Goal: Contribute content: Add original content to the website for others to see

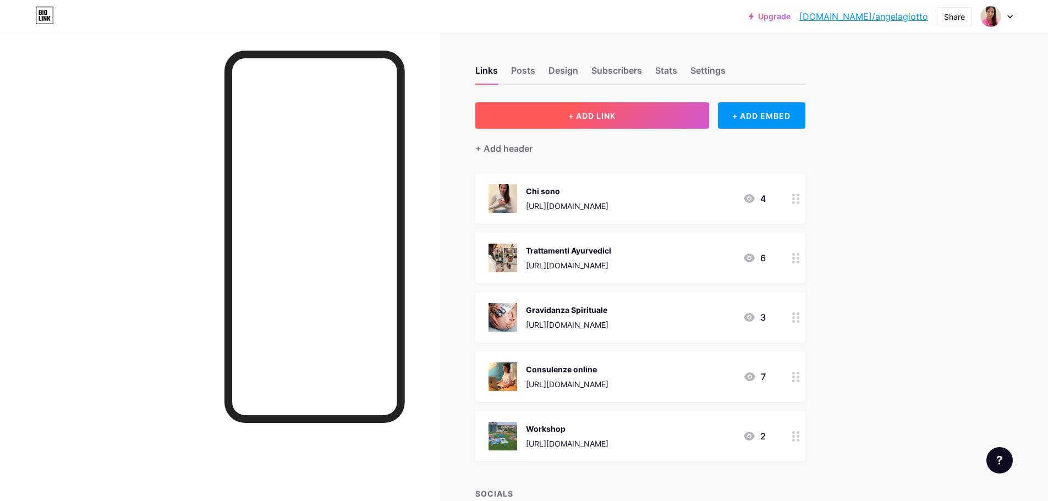
click at [604, 113] on span "+ ADD LINK" at bounding box center [592, 115] width 47 height 9
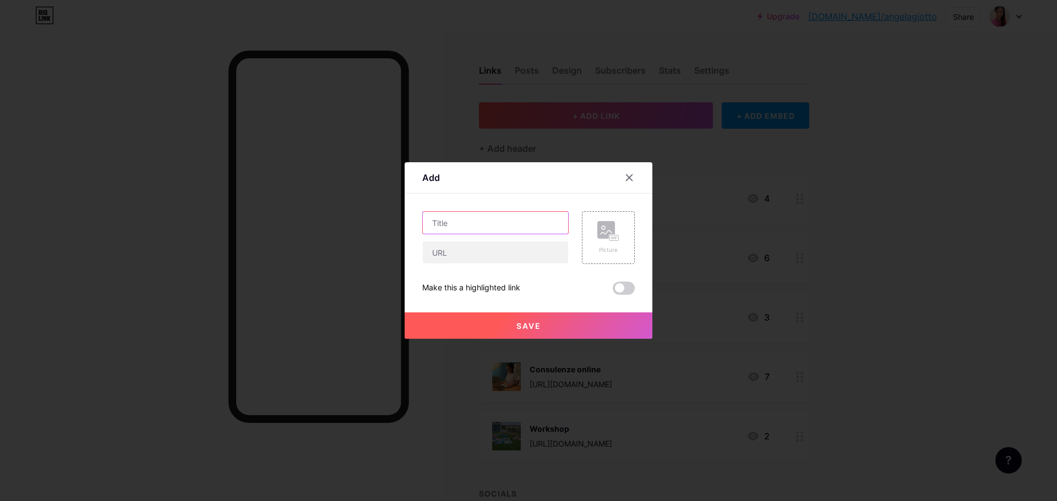
click at [509, 214] on input "text" at bounding box center [495, 223] width 145 height 22
type input "Insegnamento trattamenti"
click at [608, 236] on rect at bounding box center [606, 230] width 18 height 18
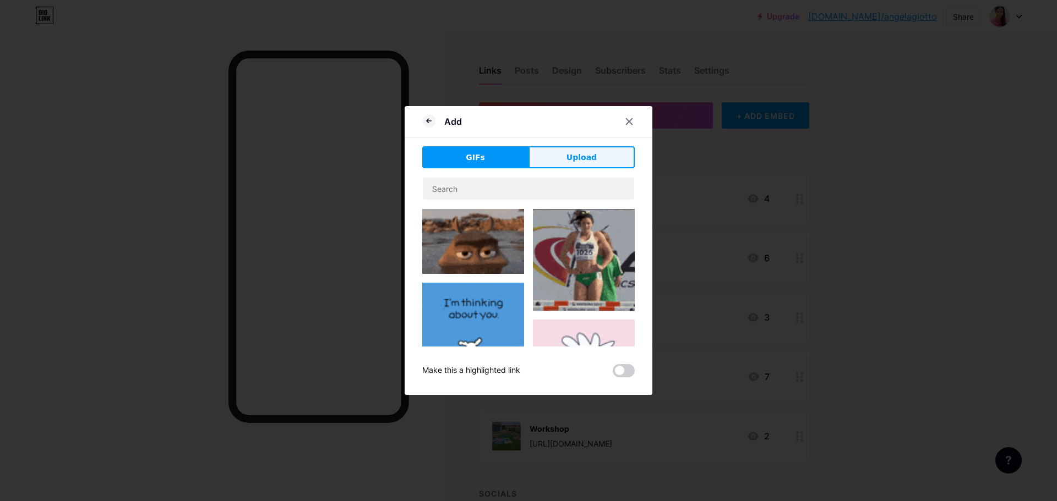
click at [592, 163] on button "Upload" at bounding box center [581, 157] width 106 height 22
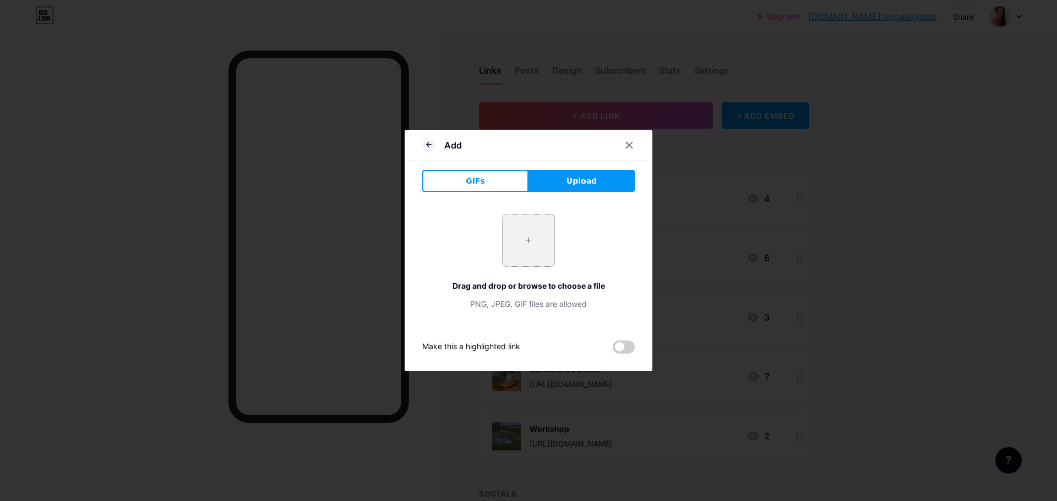
click at [543, 235] on input "file" at bounding box center [528, 241] width 52 height 52
type input "C:\fakepath\photo_4_2025-09-15_09-24-42.jpg"
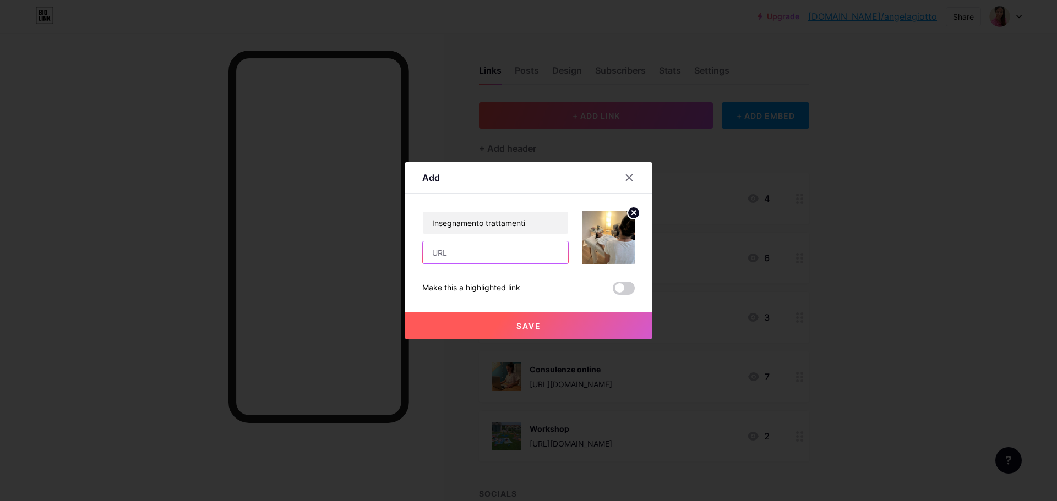
click at [476, 255] on input "text" at bounding box center [495, 253] width 145 height 22
paste input "[URL][DOMAIN_NAME]"
type input "[URL][DOMAIN_NAME]"
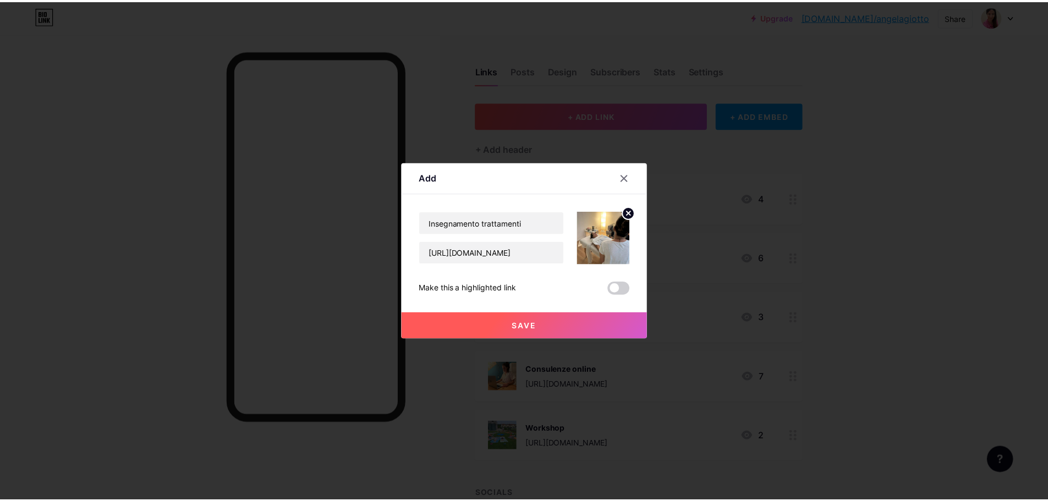
scroll to position [0, 0]
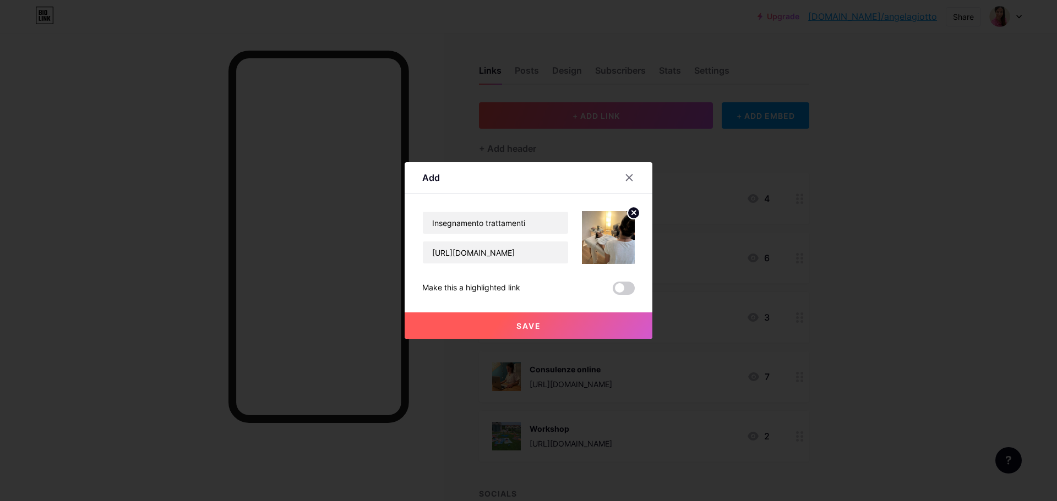
click at [548, 325] on button "Save" at bounding box center [529, 326] width 248 height 26
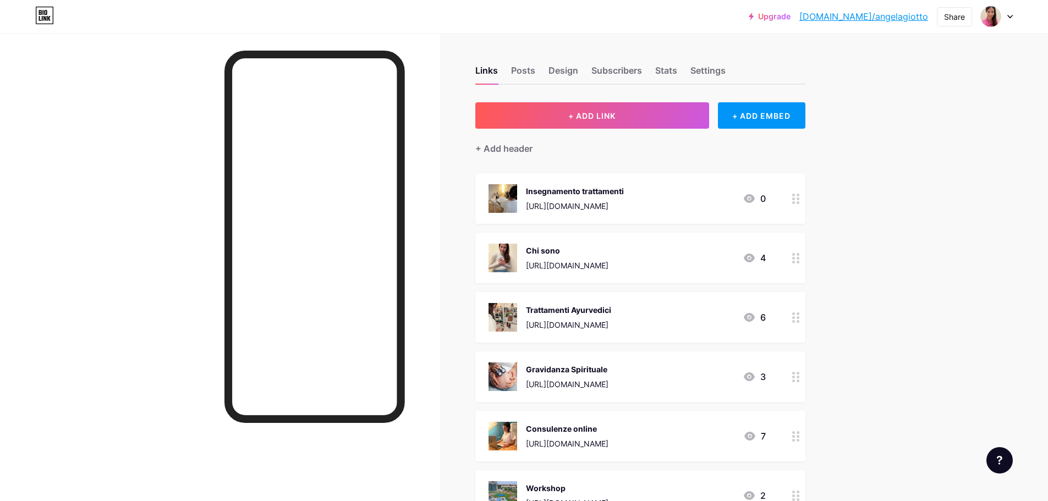
drag, startPoint x: 604, startPoint y: 191, endPoint x: 608, endPoint y: 221, distance: 30.5
click at [608, 221] on div "Insegnamento trattamenti [URL][DOMAIN_NAME] 0" at bounding box center [641, 198] width 330 height 51
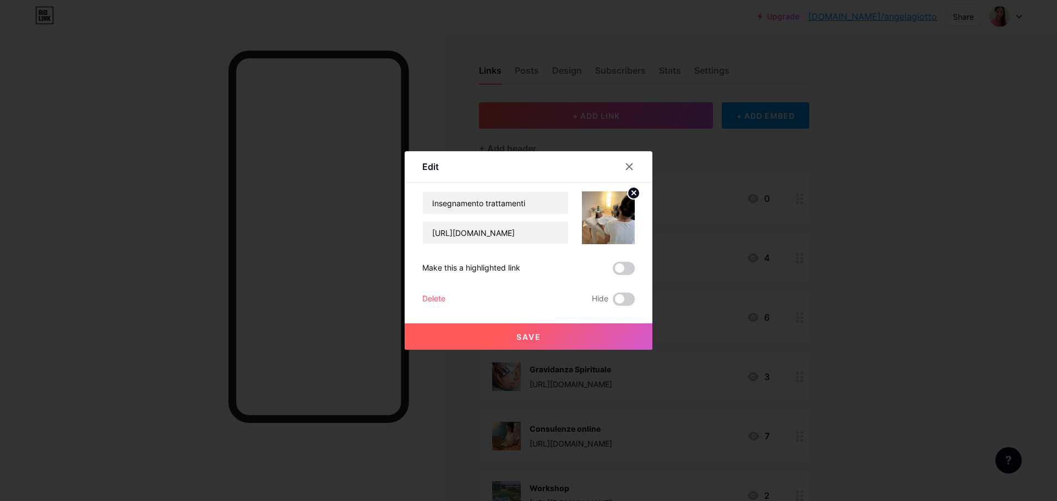
click at [630, 166] on icon at bounding box center [629, 167] width 6 height 6
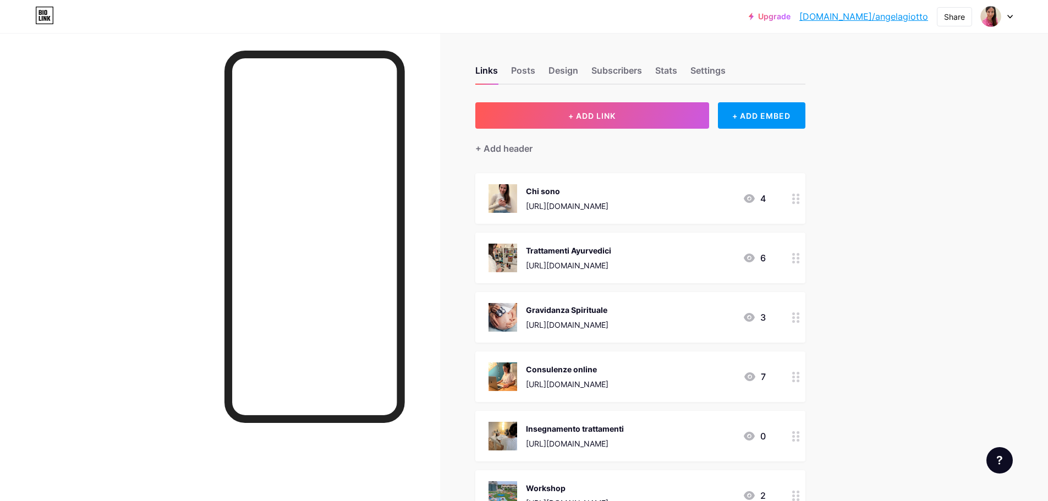
click at [873, 334] on div "Upgrade [DOMAIN_NAME]/[PERSON_NAME]... [DOMAIN_NAME]/angelagiotto Share Switch …" at bounding box center [524, 324] width 1048 height 649
